Goal: Navigation & Orientation: Find specific page/section

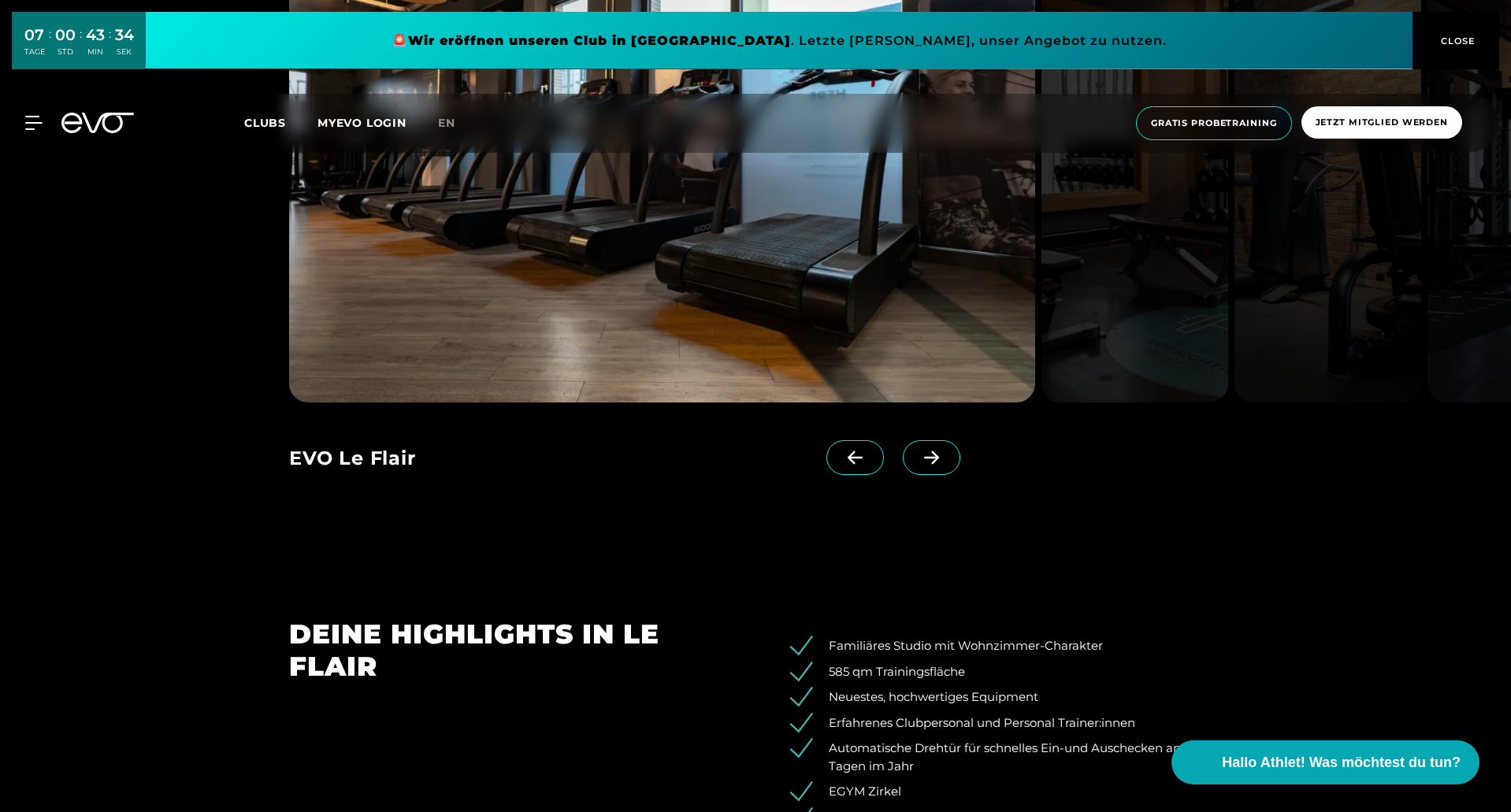
click at [903, 446] on span at bounding box center [931, 458] width 58 height 34
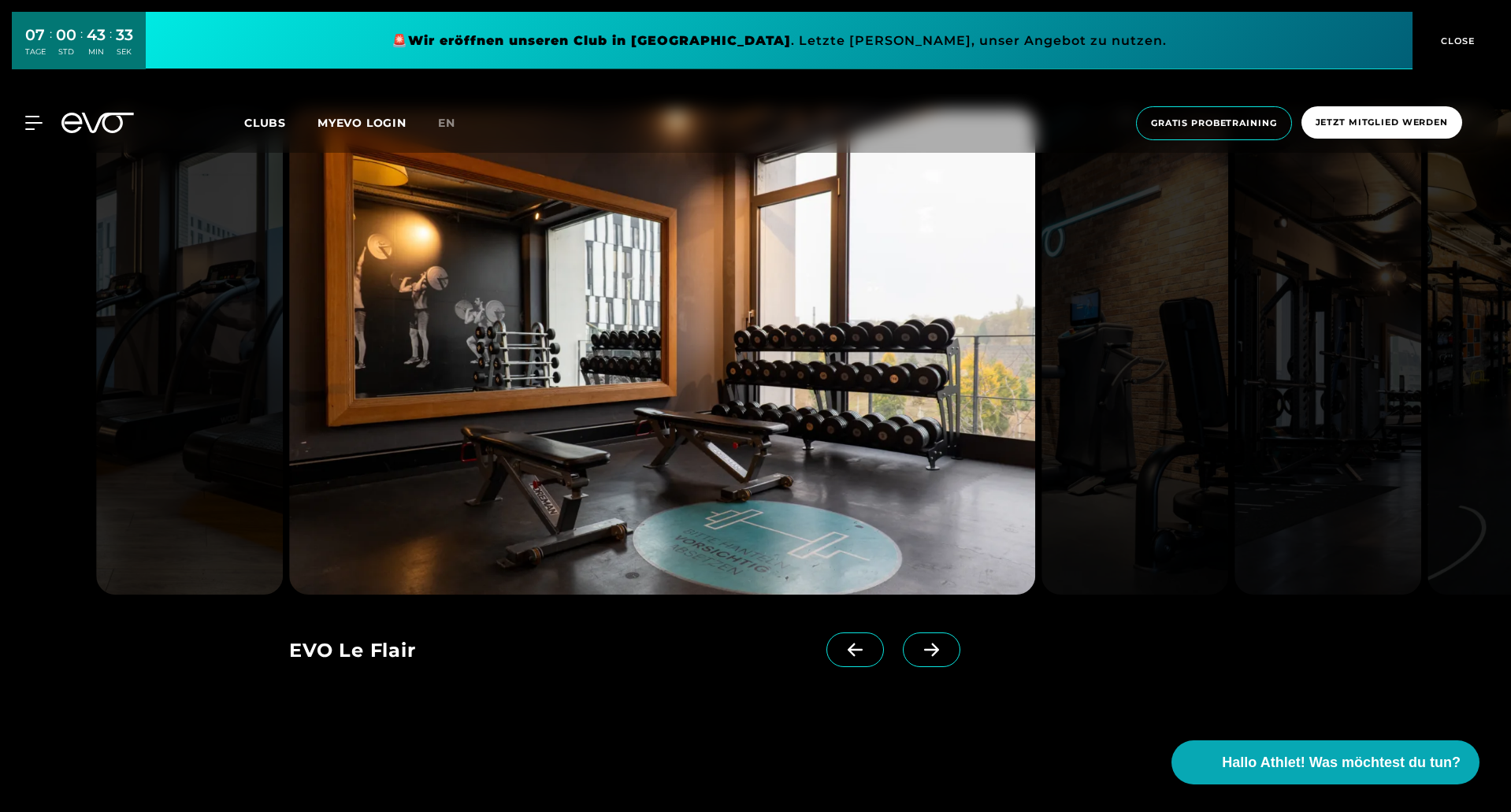
scroll to position [1575, 0]
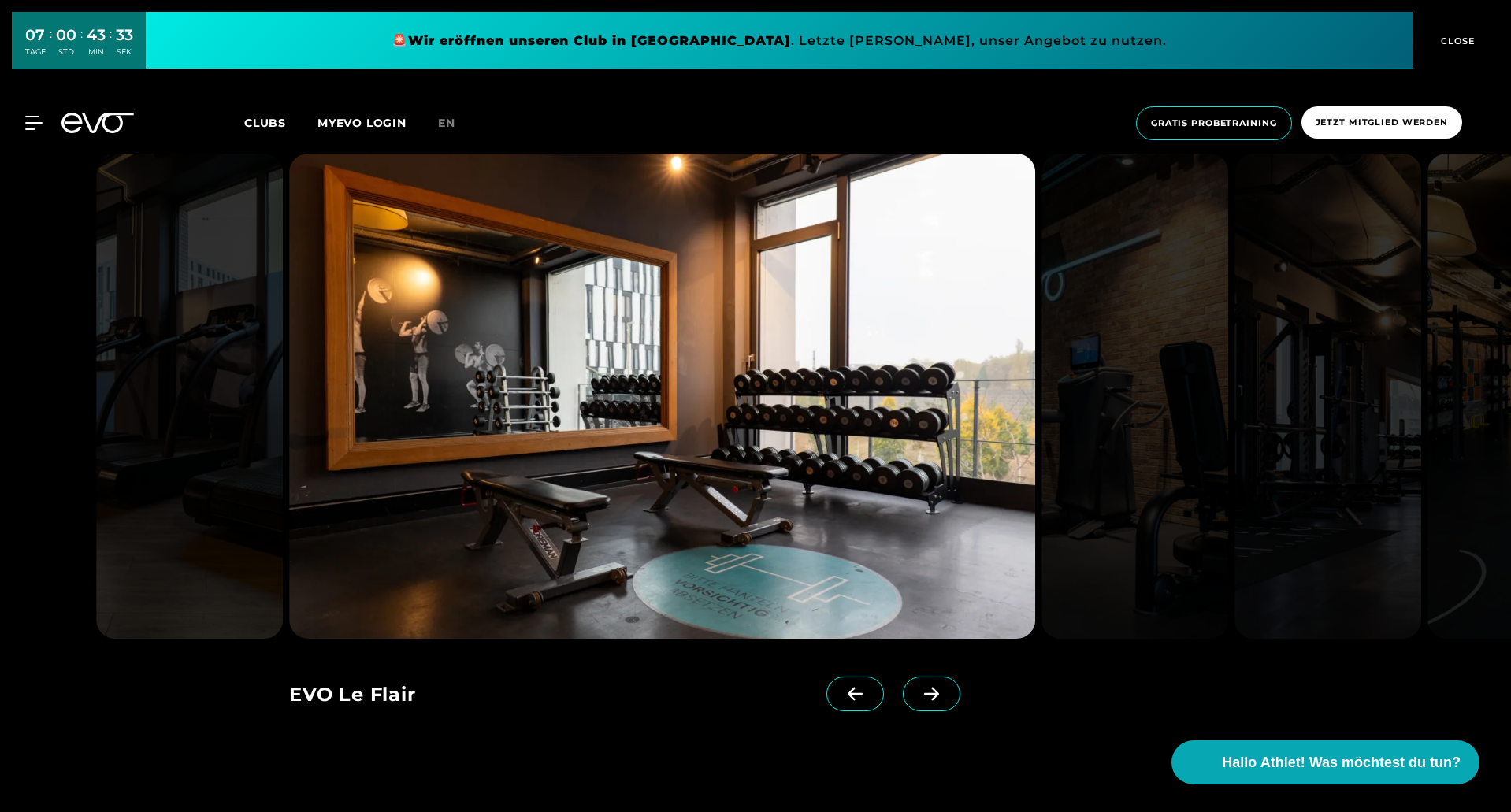
click at [919, 683] on span at bounding box center [931, 693] width 58 height 34
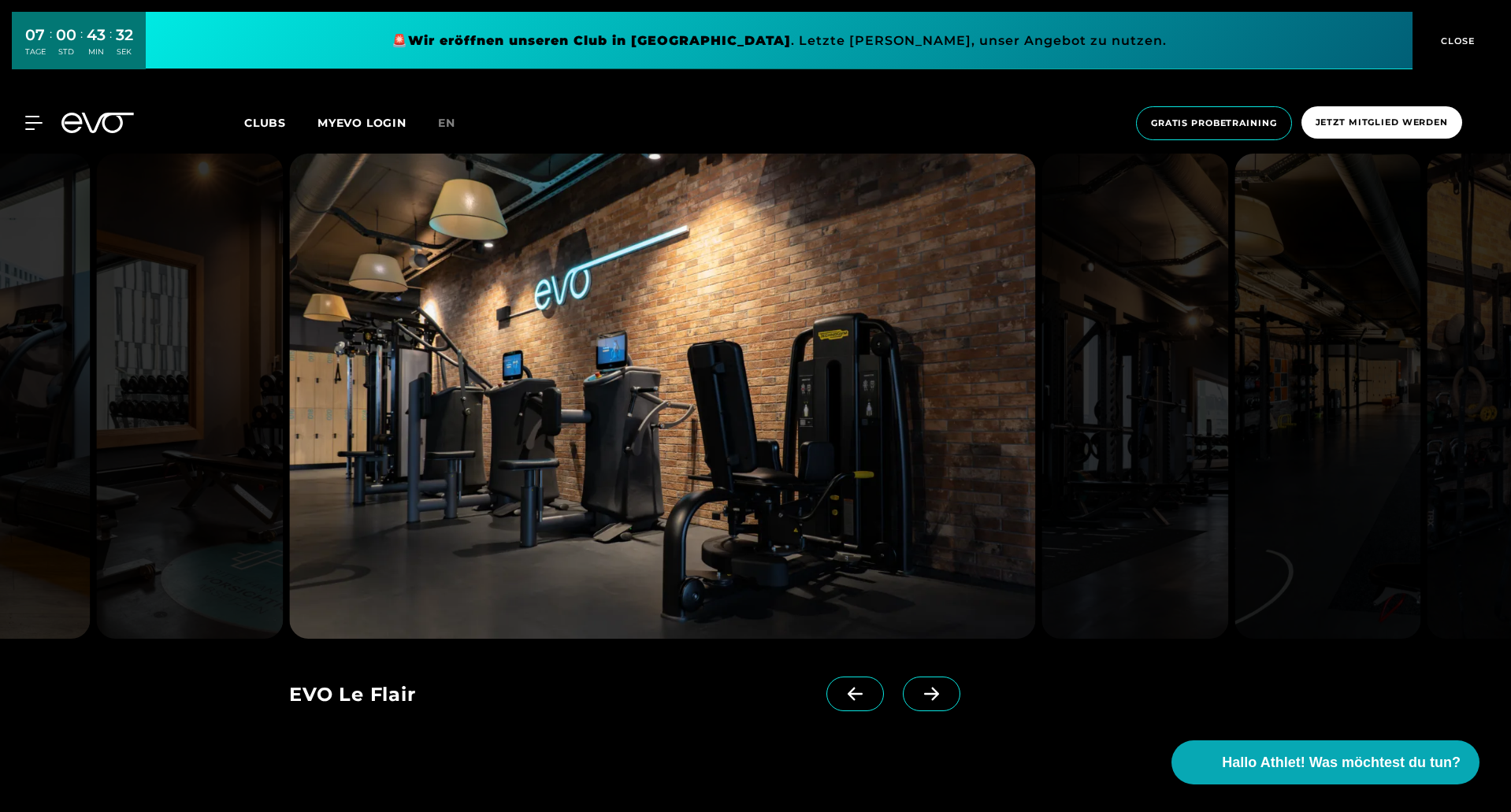
click at [919, 683] on span at bounding box center [931, 693] width 58 height 34
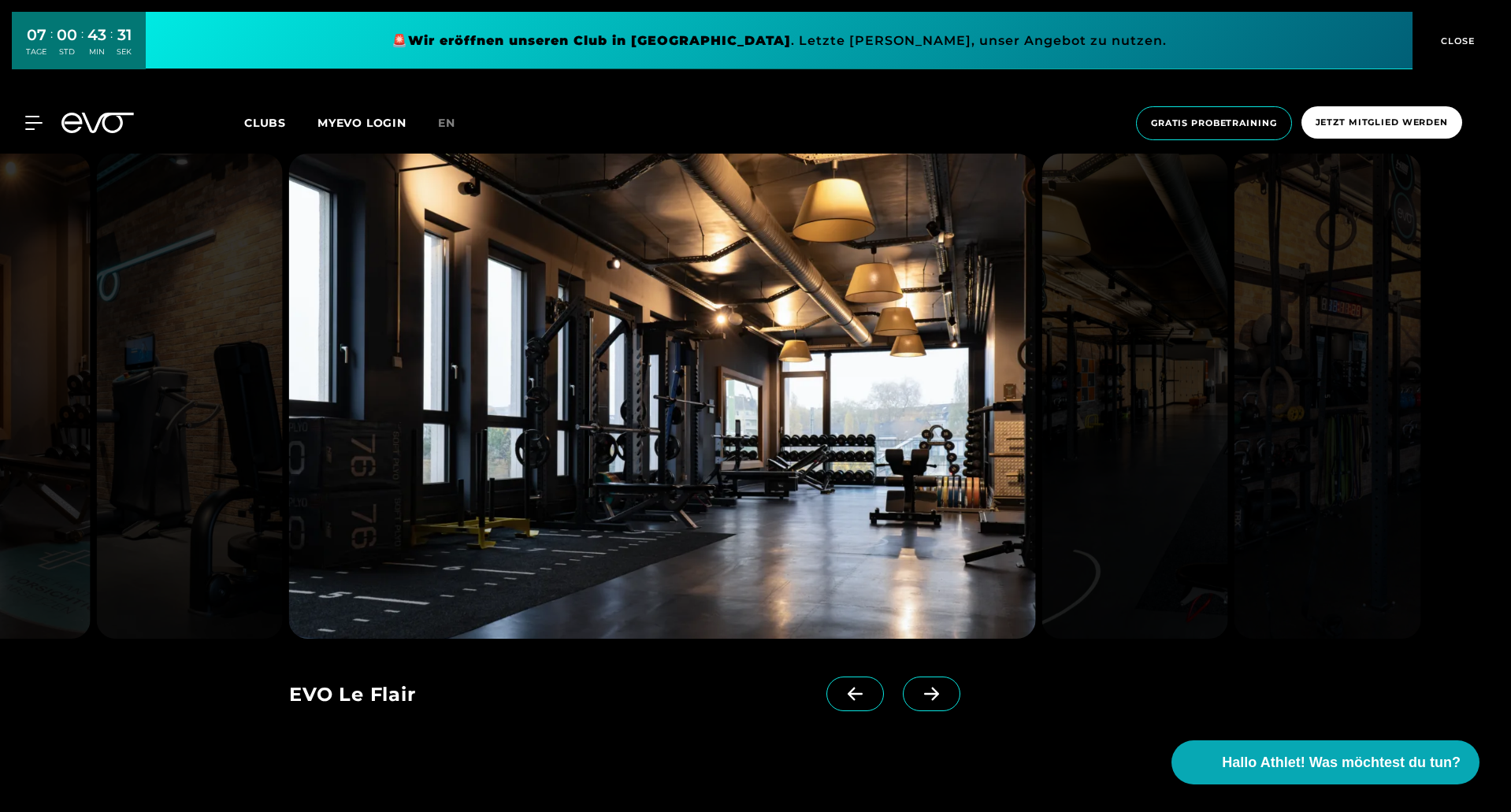
click at [919, 683] on span at bounding box center [931, 693] width 58 height 34
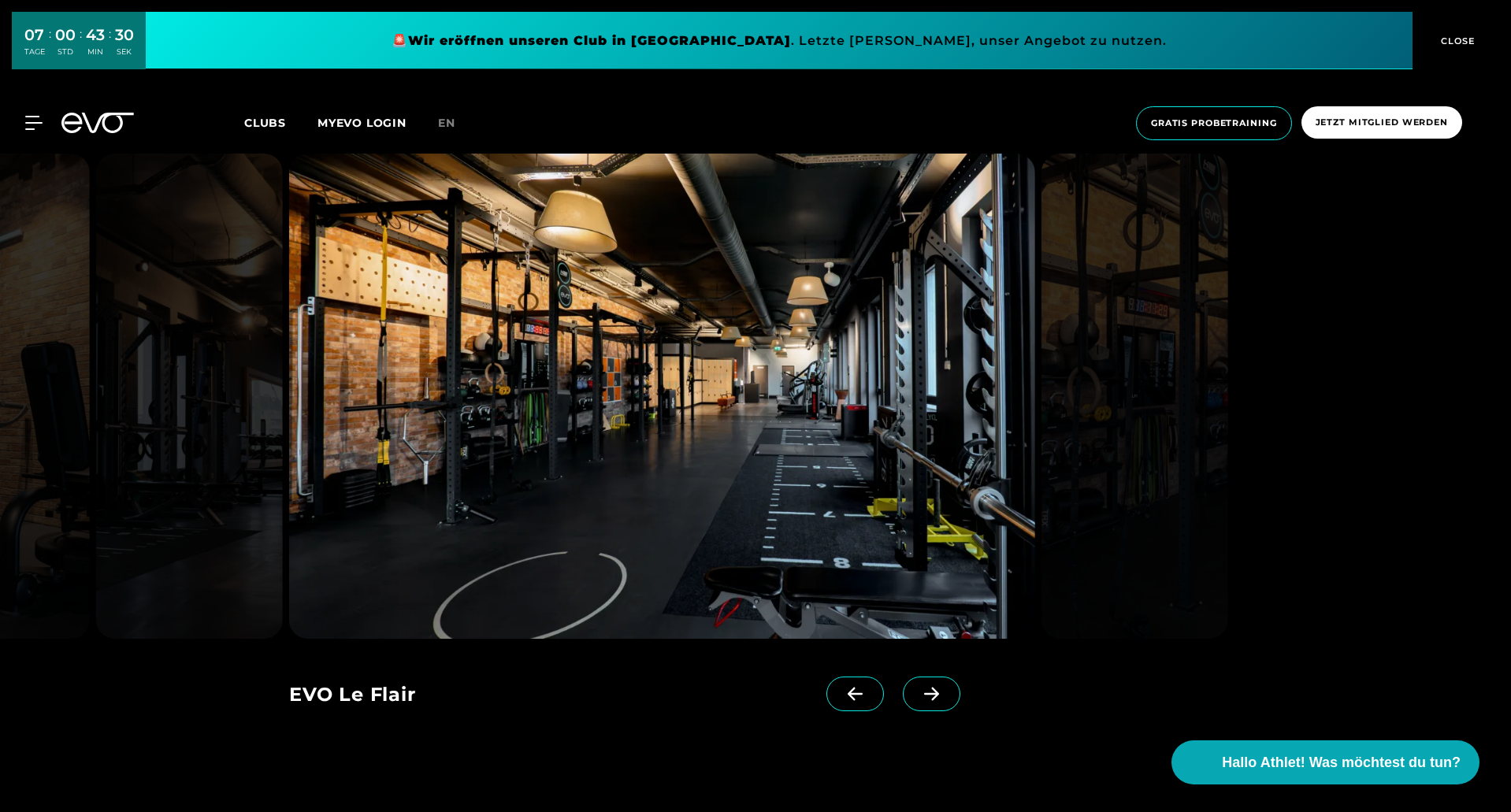
click at [919, 683] on span at bounding box center [931, 693] width 58 height 34
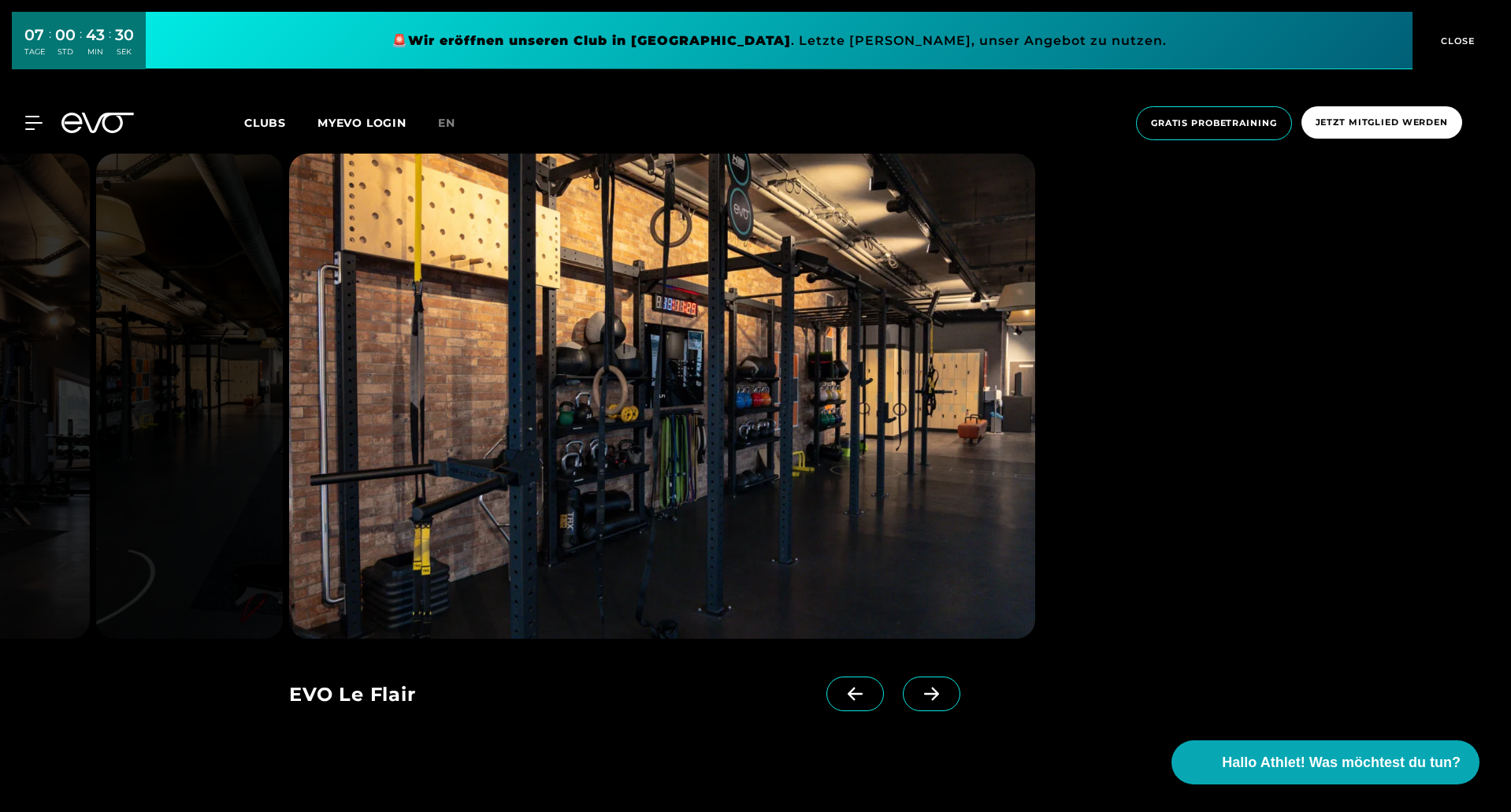
click at [919, 683] on span at bounding box center [931, 693] width 58 height 34
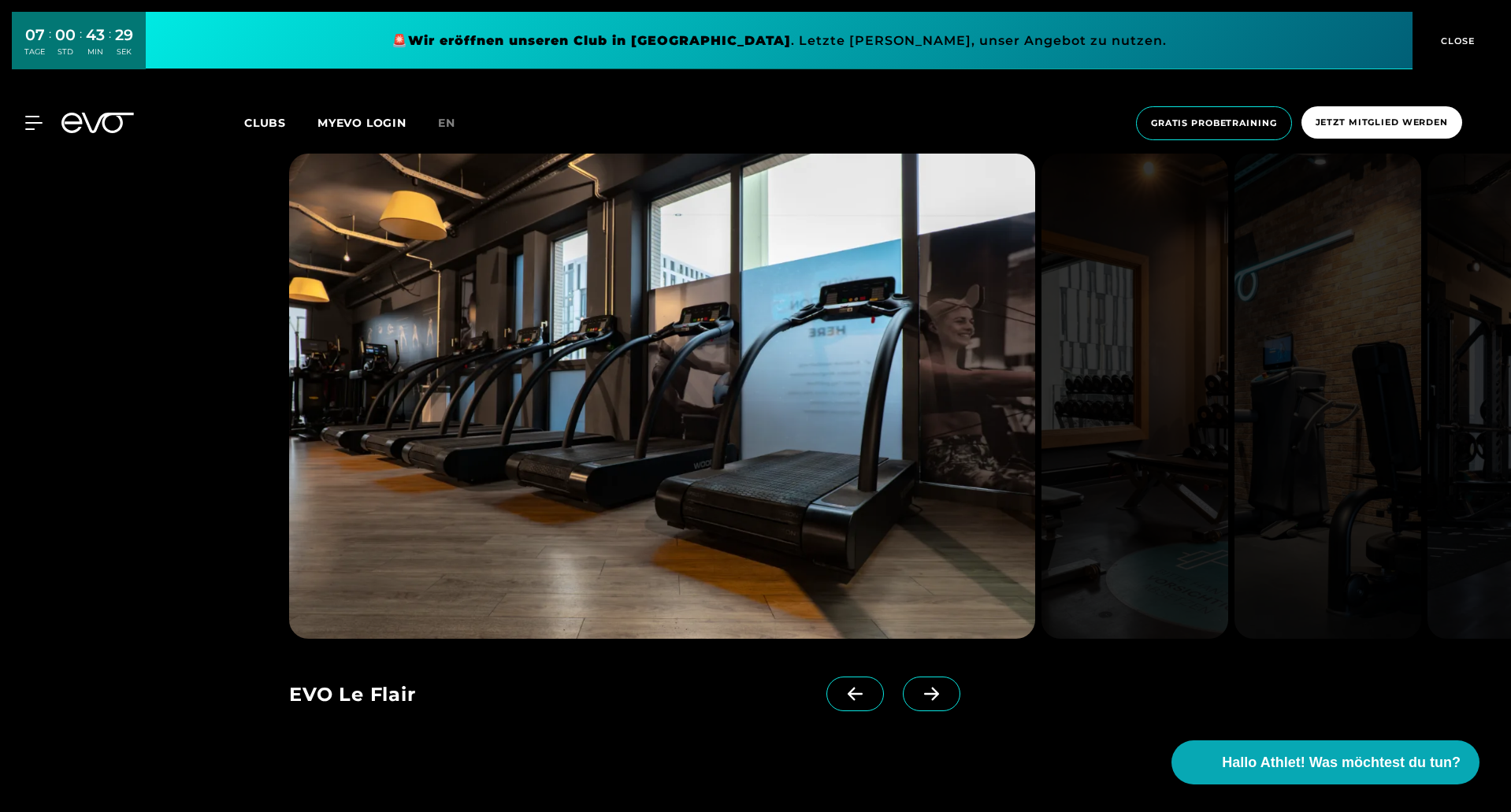
click at [919, 683] on span at bounding box center [931, 693] width 58 height 34
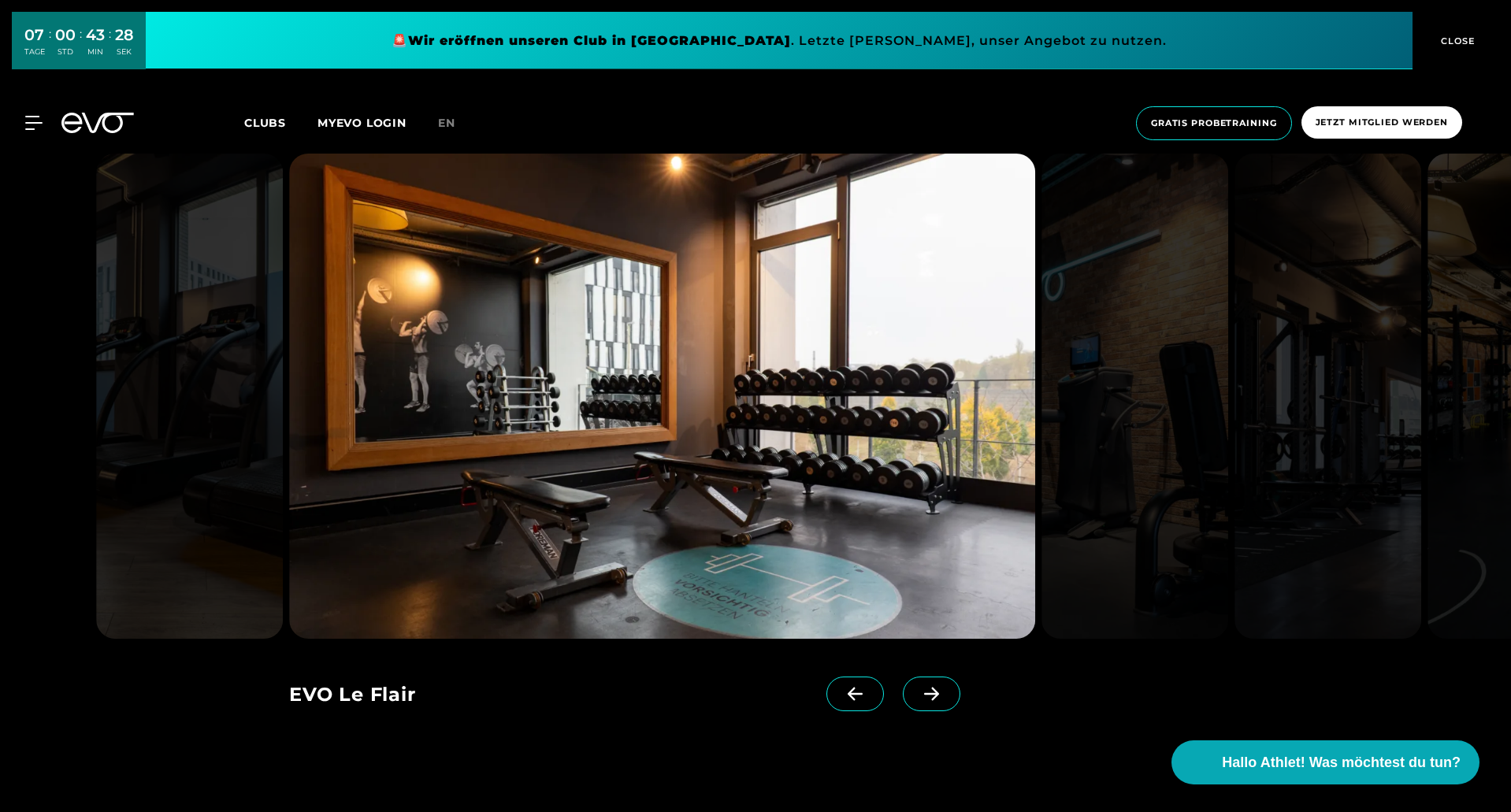
click at [919, 683] on span at bounding box center [931, 693] width 58 height 34
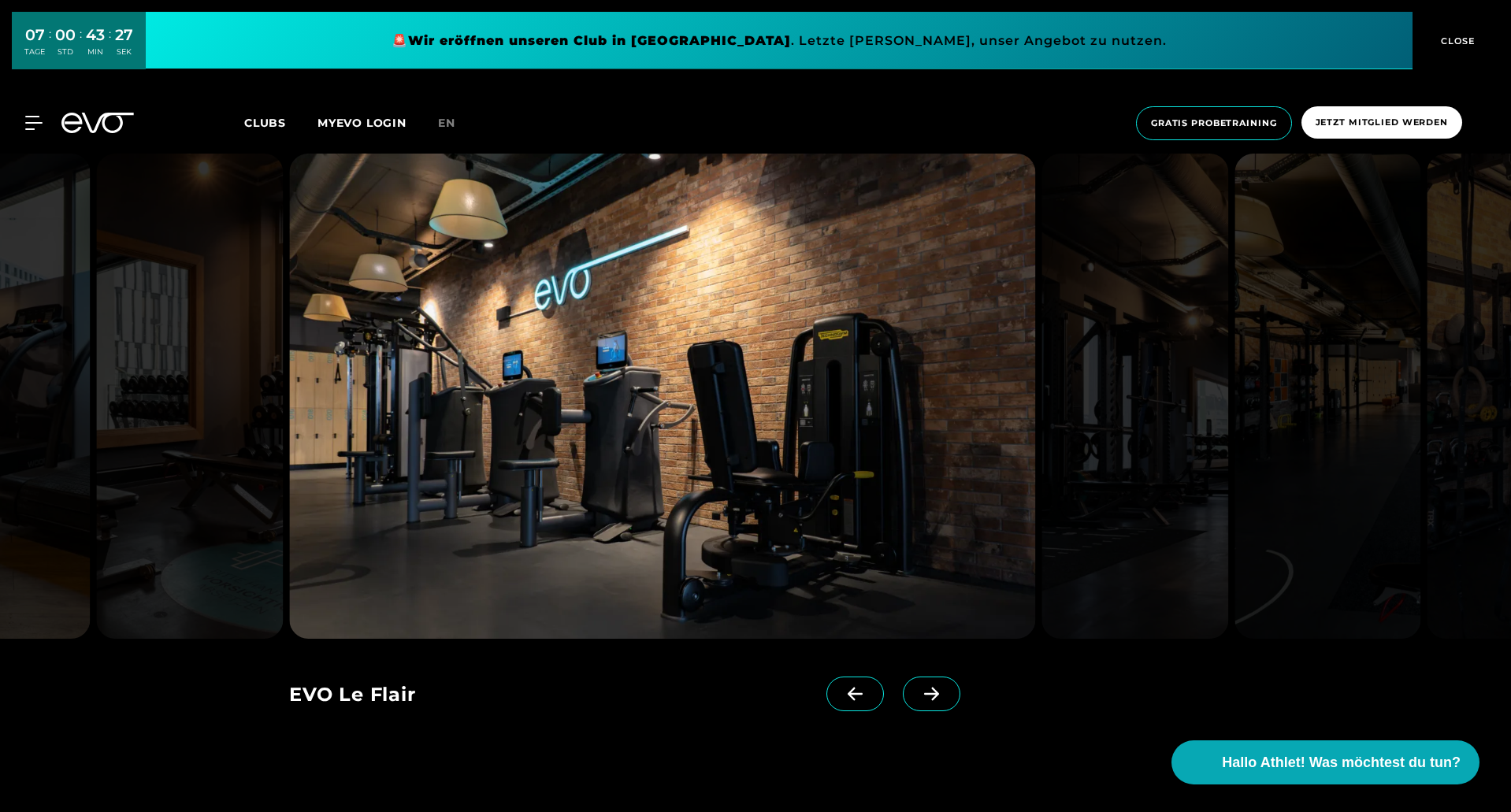
click at [919, 683] on span at bounding box center [931, 693] width 58 height 34
